Goal: Task Accomplishment & Management: Complete application form

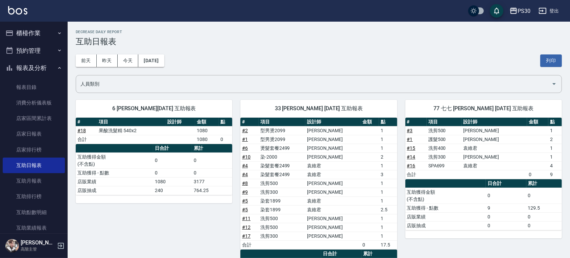
scroll to position [90, 0]
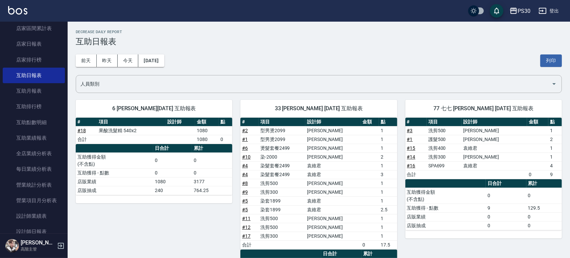
drag, startPoint x: 0, startPoint y: 0, endPoint x: 417, endPoint y: 74, distance: 423.6
click at [417, 74] on div "[DATE] [DATE] [DATE] [DATE] 列印" at bounding box center [319, 60] width 486 height 29
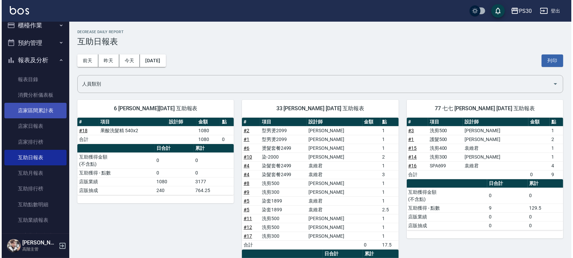
scroll to position [0, 0]
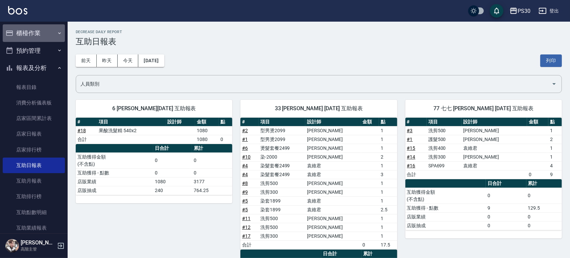
click at [41, 28] on button "櫃檯作業" at bounding box center [34, 33] width 62 height 18
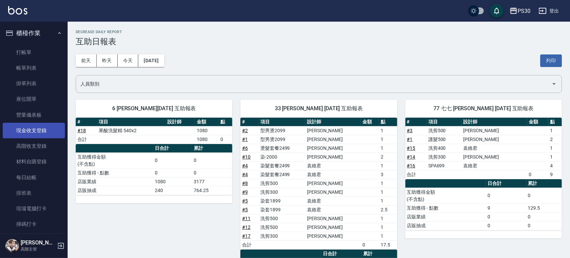
click at [39, 130] on link "現金收支登錄" at bounding box center [34, 131] width 62 height 16
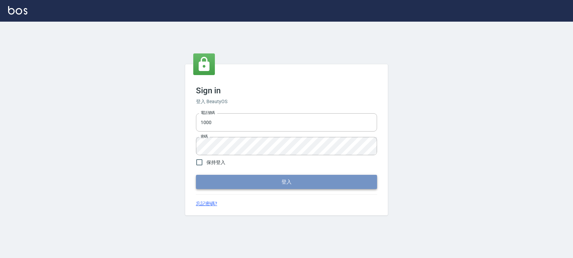
click at [295, 178] on button "登入" at bounding box center [286, 182] width 181 height 14
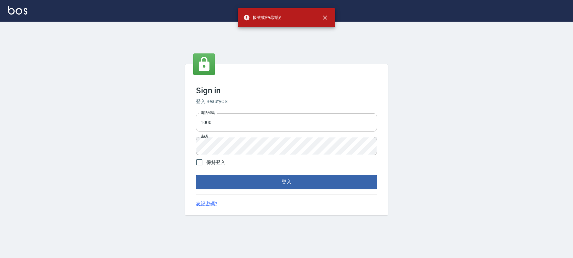
click at [242, 114] on div "電話號碼 1000 電話號碼 密碼 密碼" at bounding box center [286, 134] width 187 height 47
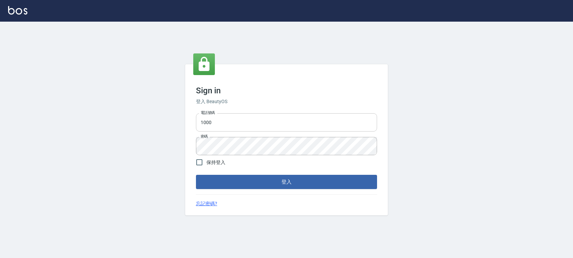
click at [244, 118] on input "1000" at bounding box center [286, 122] width 181 height 18
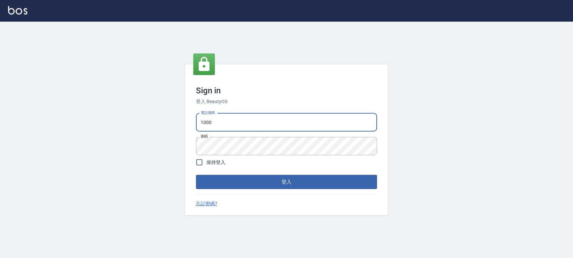
type input "0972392966"
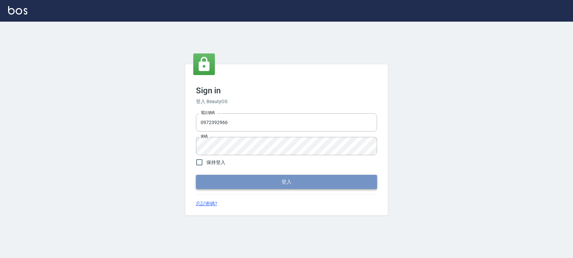
click at [241, 185] on button "登入" at bounding box center [286, 182] width 181 height 14
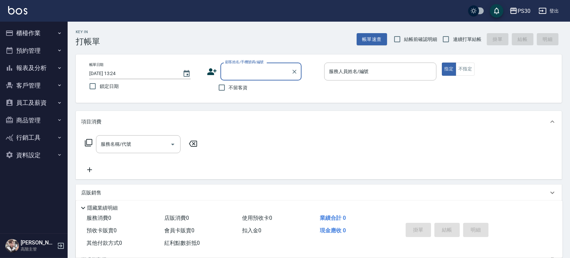
click at [27, 38] on button "櫃檯作業" at bounding box center [34, 33] width 62 height 18
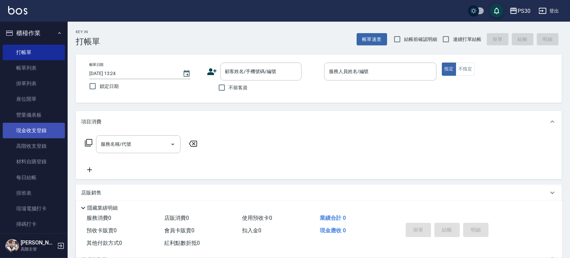
click at [34, 129] on link "現金收支登錄" at bounding box center [34, 131] width 62 height 16
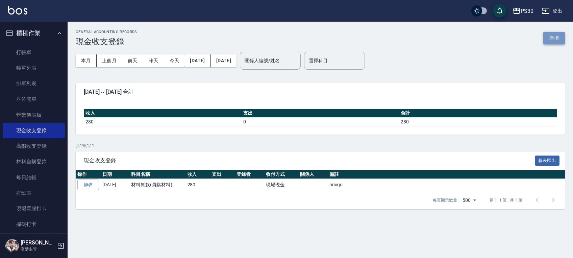
click at [556, 37] on button "新增" at bounding box center [555, 38] width 22 height 13
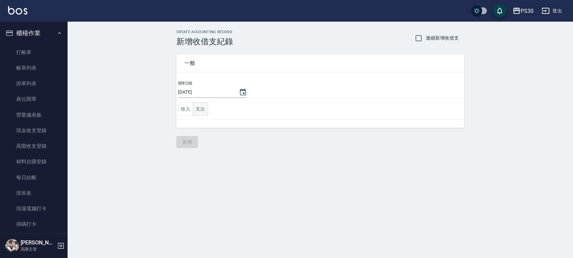
click at [201, 110] on button "支出" at bounding box center [200, 109] width 15 height 14
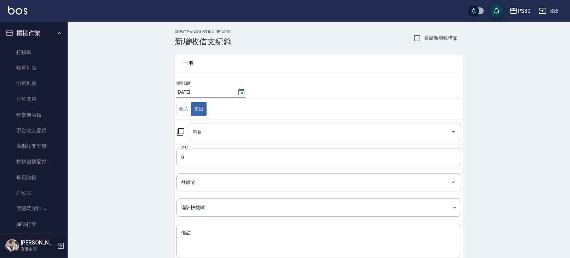
click at [202, 123] on div "科目" at bounding box center [324, 132] width 273 height 18
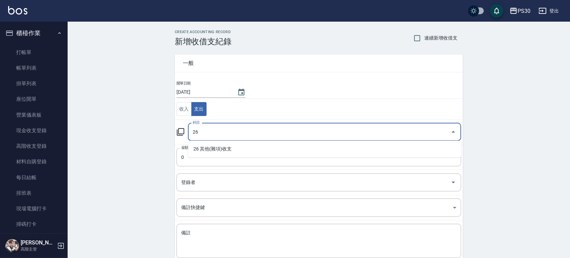
click at [206, 147] on li "26 其他(雜項)收支" at bounding box center [324, 148] width 273 height 11
type input "26 其他(雜項)收支"
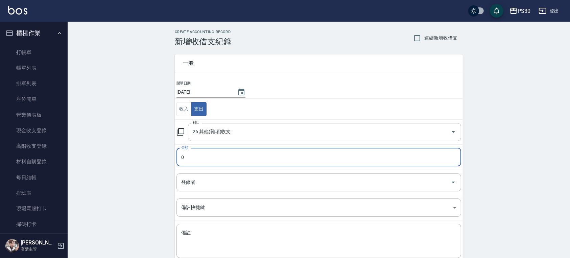
click at [207, 163] on input "0" at bounding box center [318, 157] width 285 height 18
type input "135"
click at [203, 235] on textarea "備註" at bounding box center [318, 241] width 275 height 23
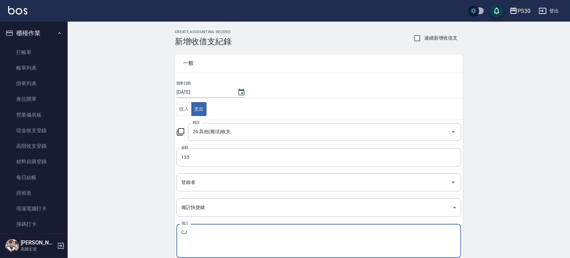
type textarea "C"
click at [365, 251] on textarea "備註" at bounding box center [318, 241] width 275 height 23
click at [321, 241] on textarea "備註" at bounding box center [318, 241] width 275 height 23
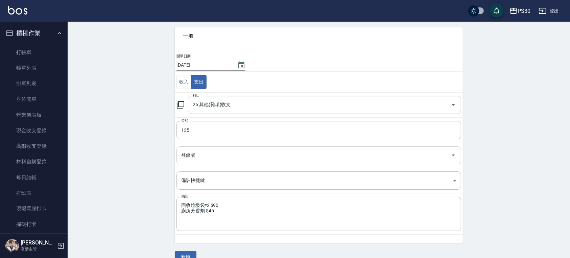
scroll to position [40, 0]
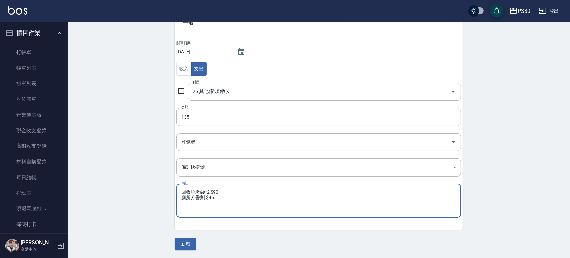
click at [244, 196] on textarea "回收垃圾袋*2 $90 廁所芳香劑 $45" at bounding box center [318, 200] width 275 height 23
type textarea "回收垃圾袋*2 $90 廁所芳香劑 $45 $135"
click at [187, 247] on button "新增" at bounding box center [186, 244] width 22 height 13
